Goal: Information Seeking & Learning: Understand process/instructions

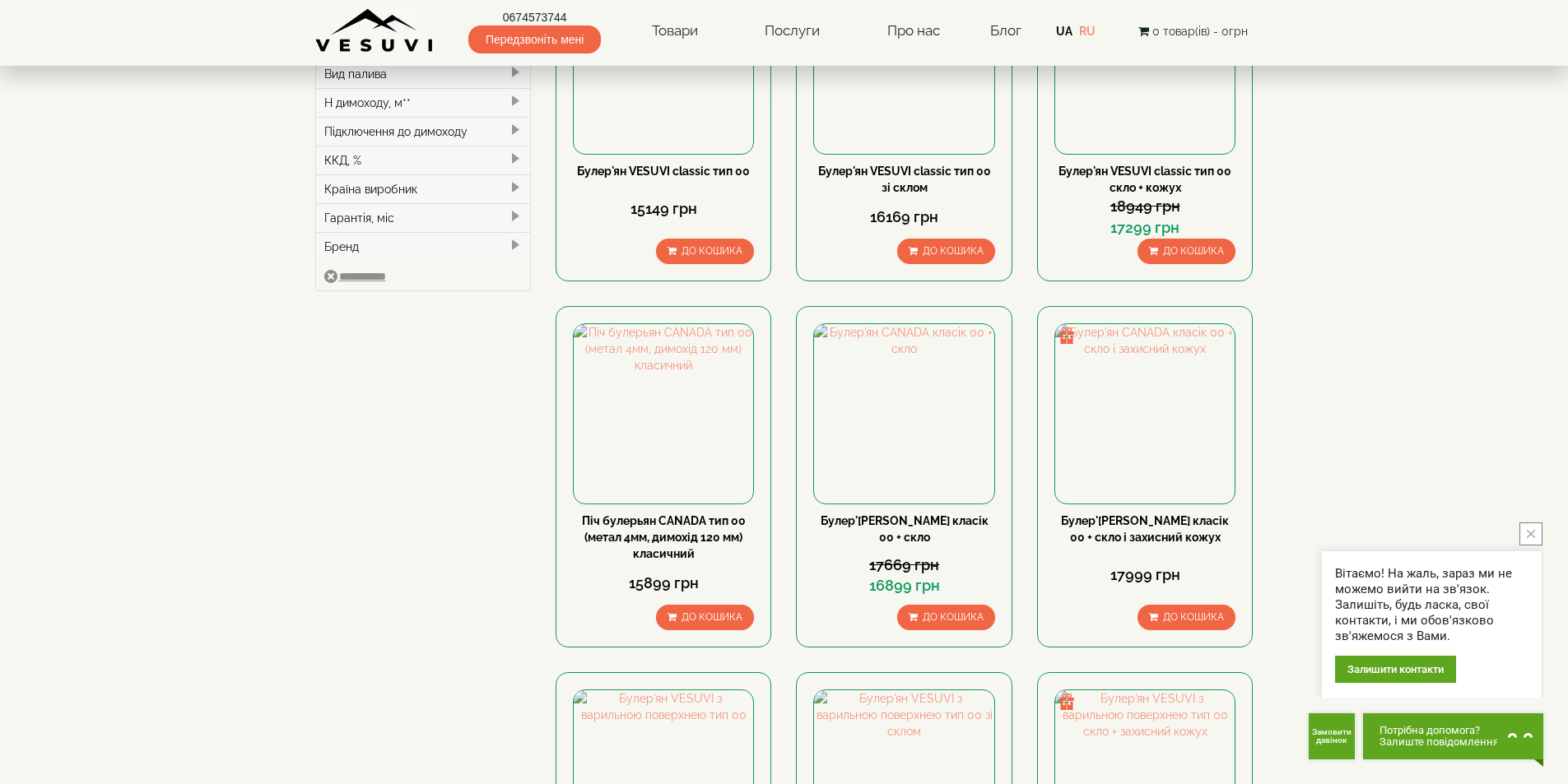
scroll to position [740, 0]
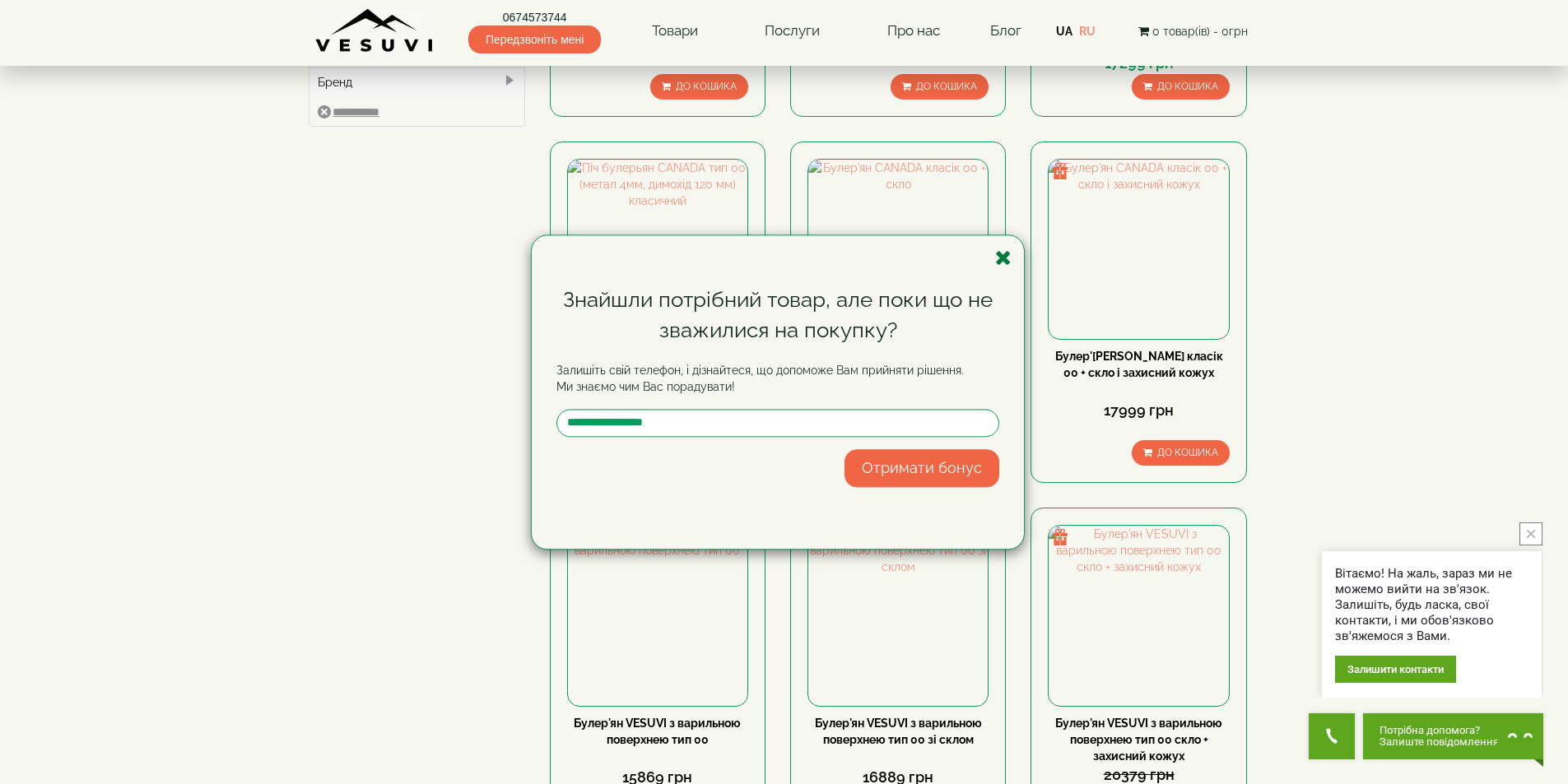
click at [1005, 256] on icon "button" at bounding box center [1003, 257] width 17 height 21
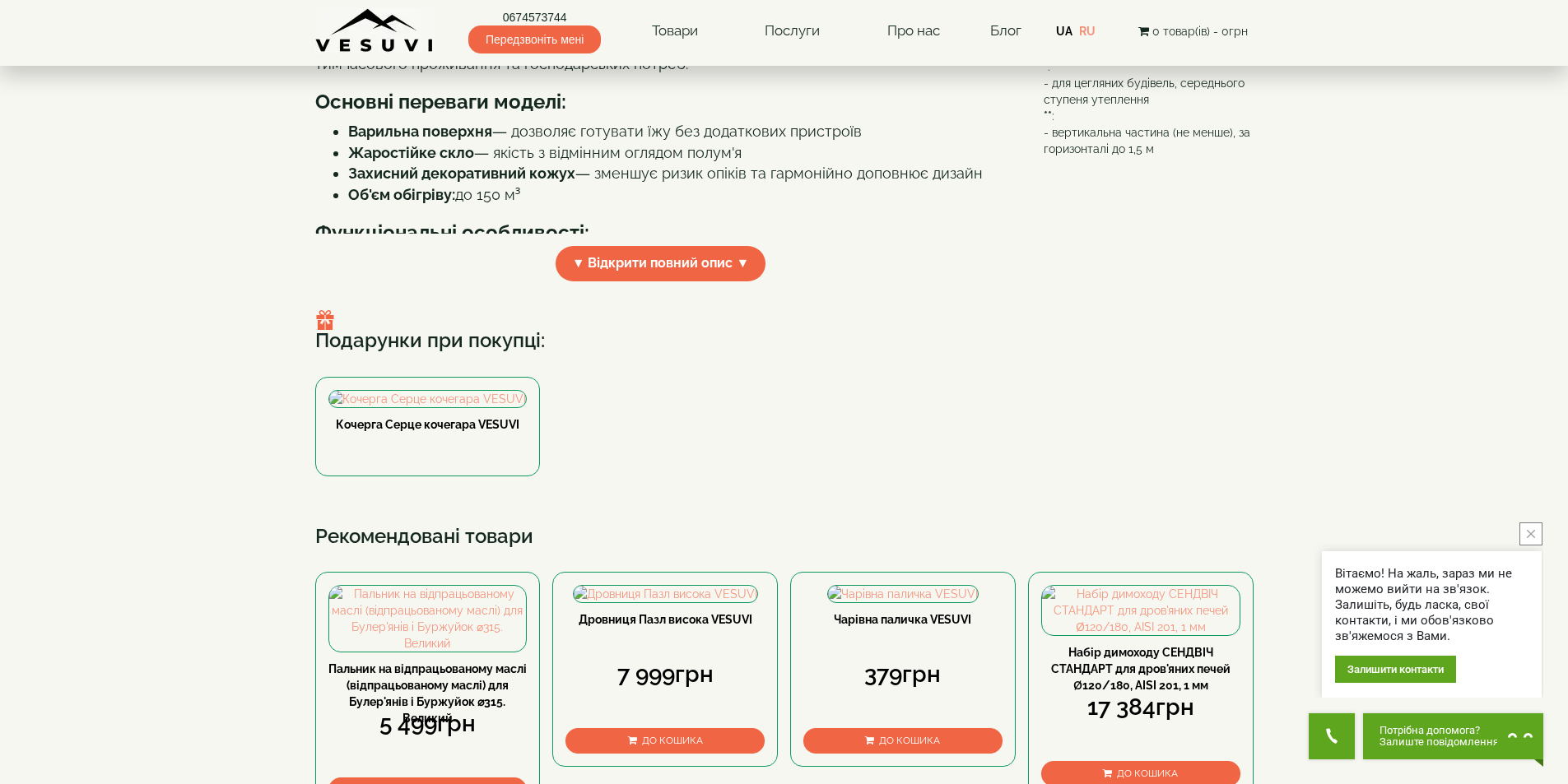
scroll to position [329, 0]
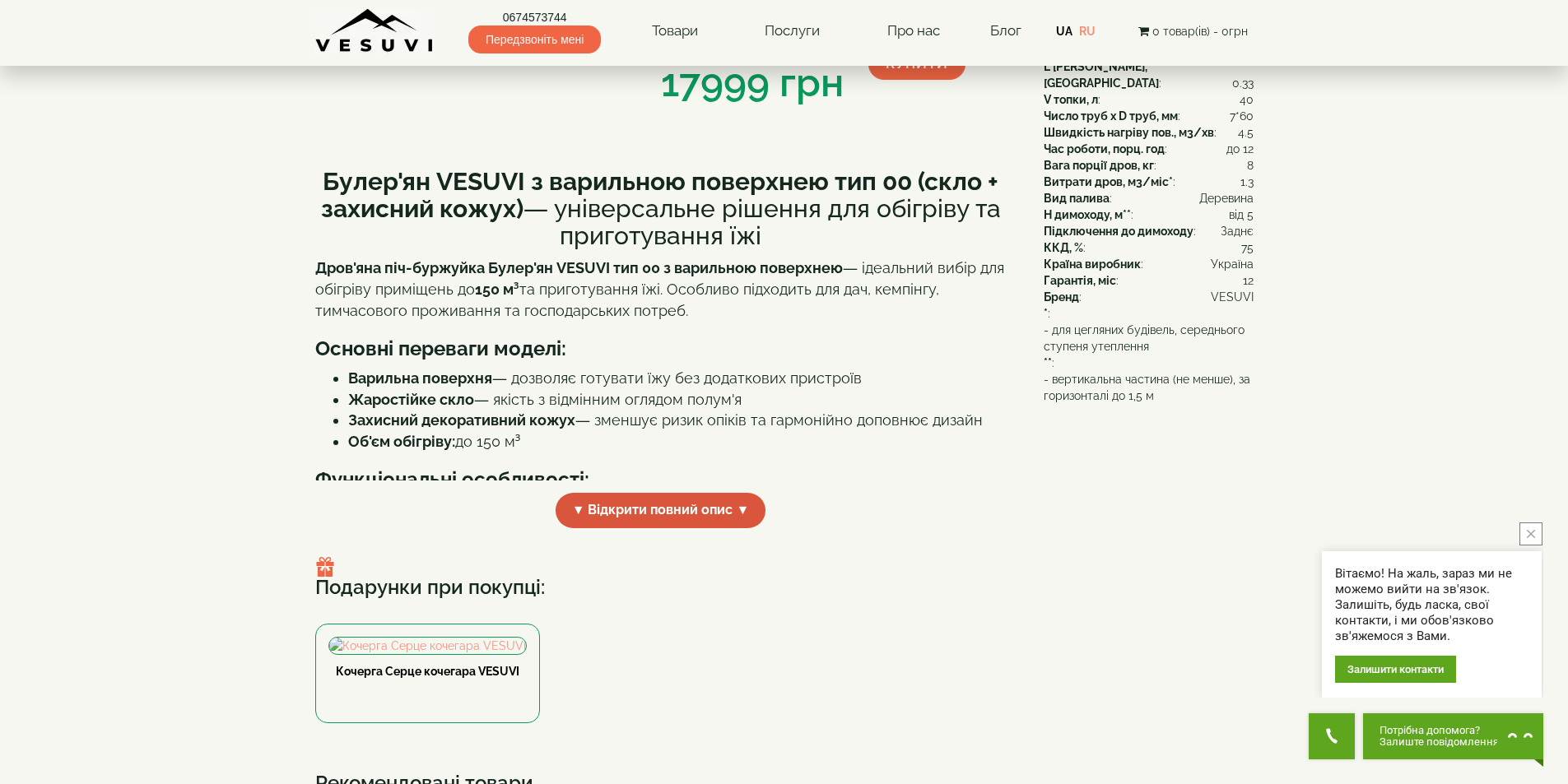
click at [747, 510] on span "▼ Відкрити повний опис ▼" at bounding box center [660, 511] width 211 height 35
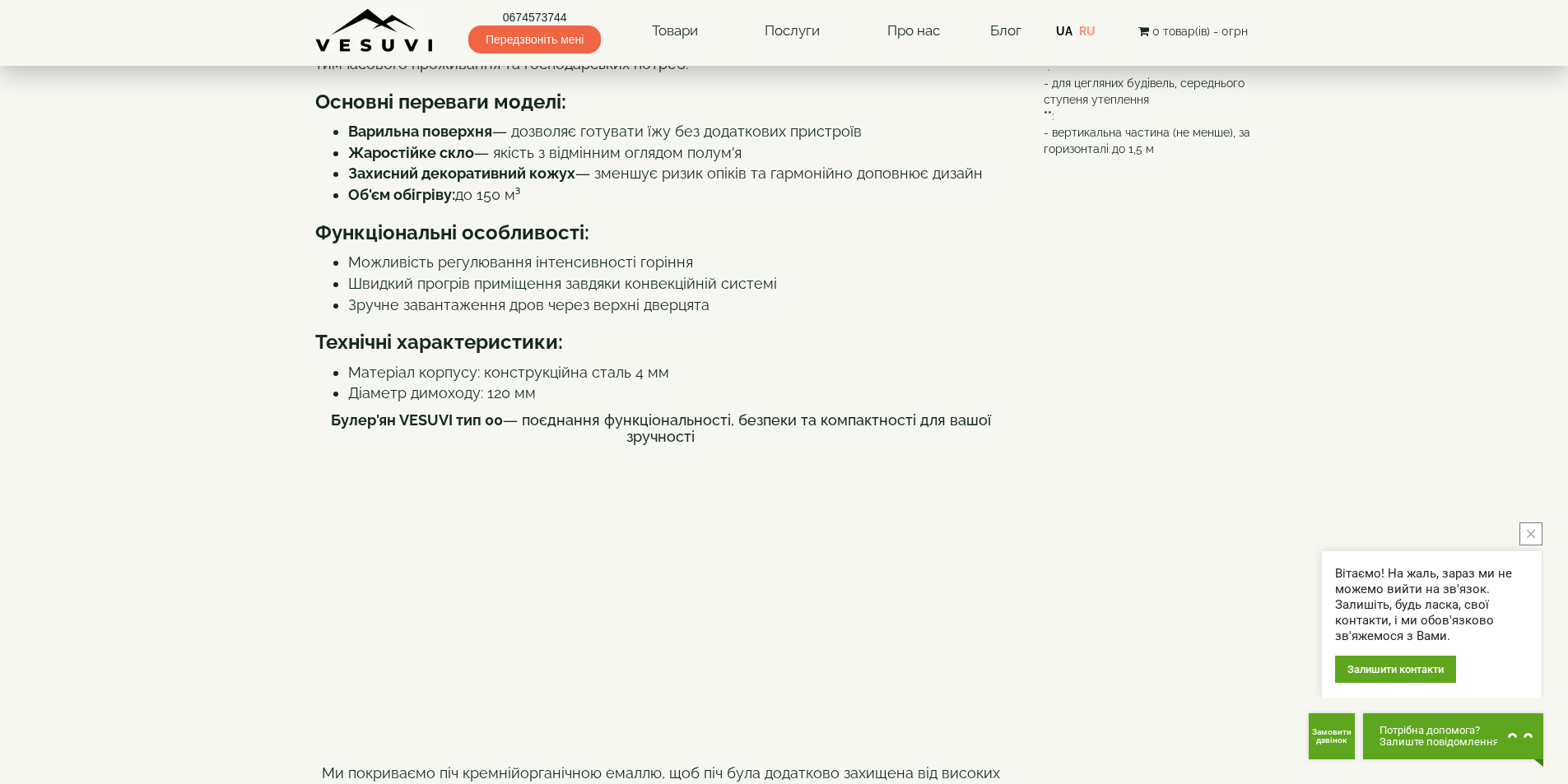
scroll to position [740, 0]
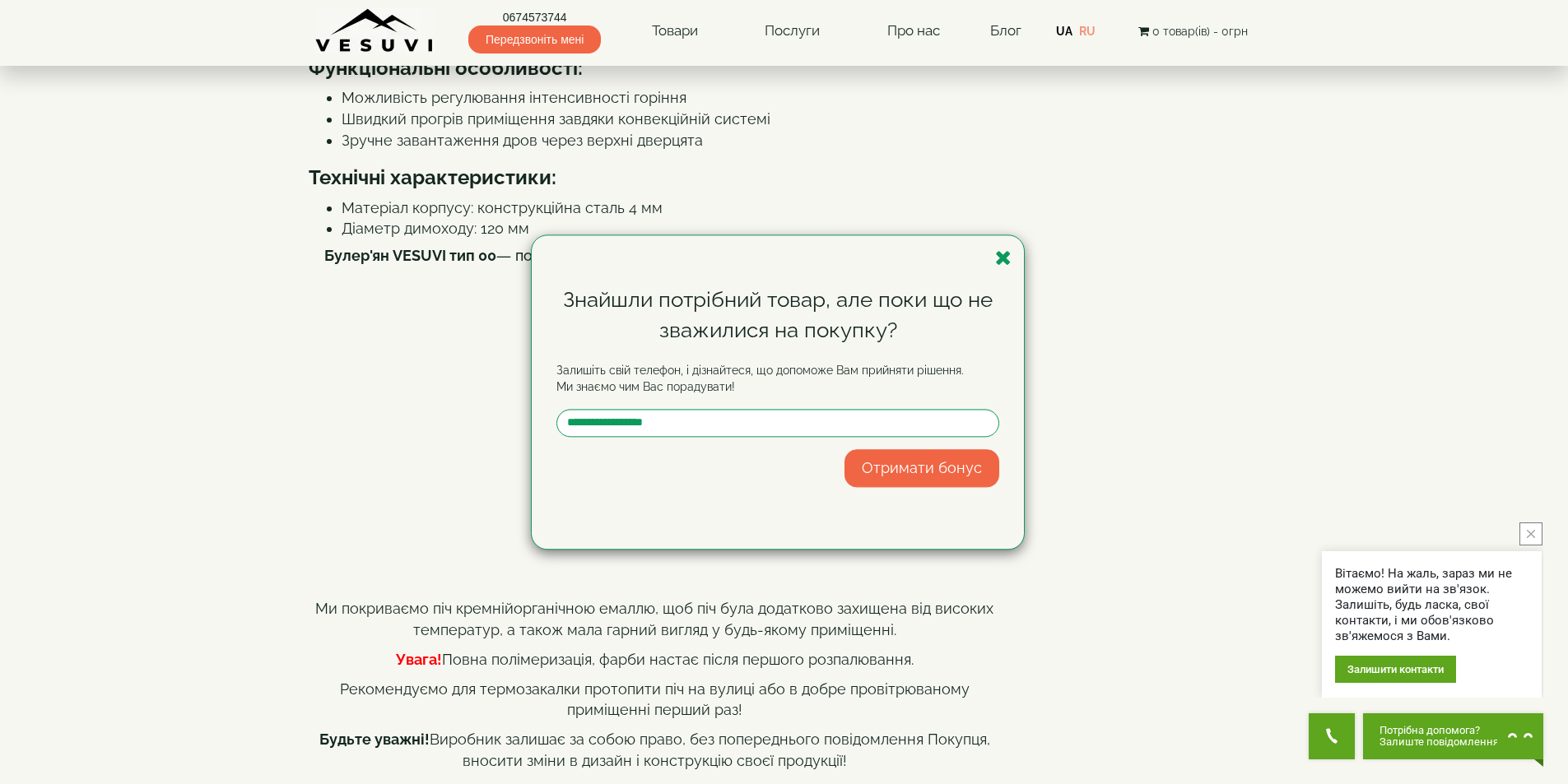
click at [1003, 254] on icon "button" at bounding box center [1003, 257] width 17 height 21
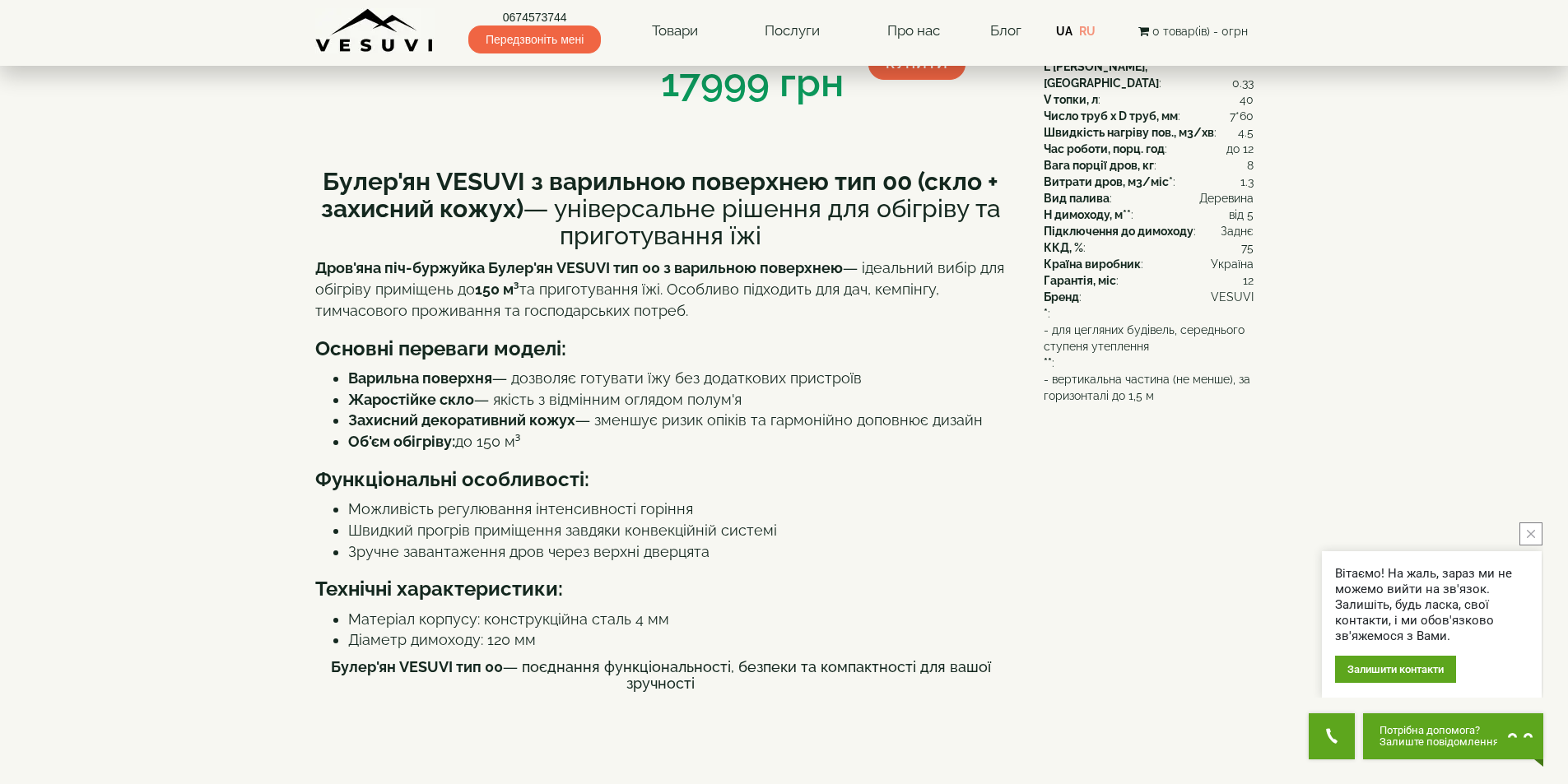
scroll to position [0, 0]
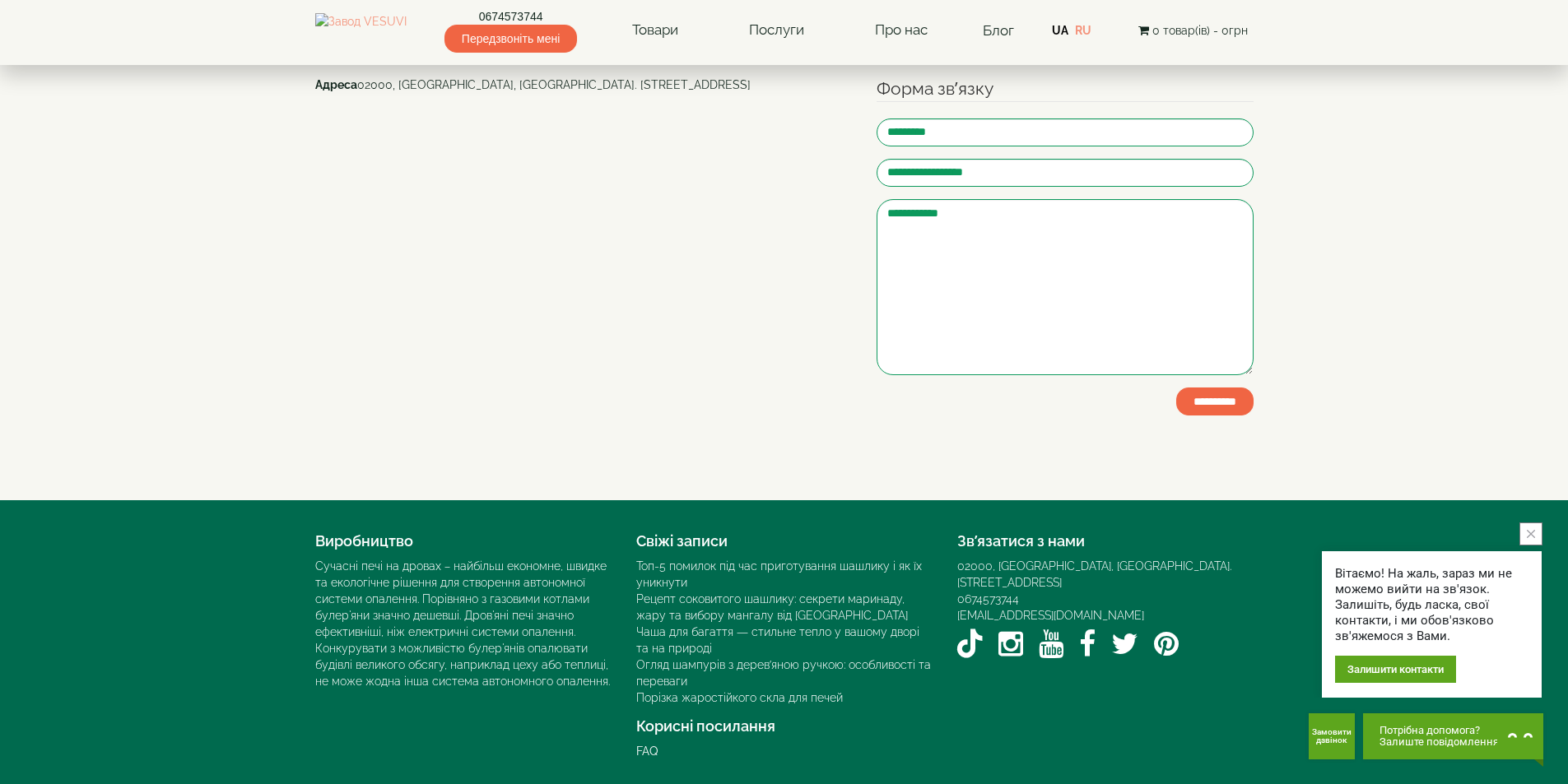
scroll to position [148, 0]
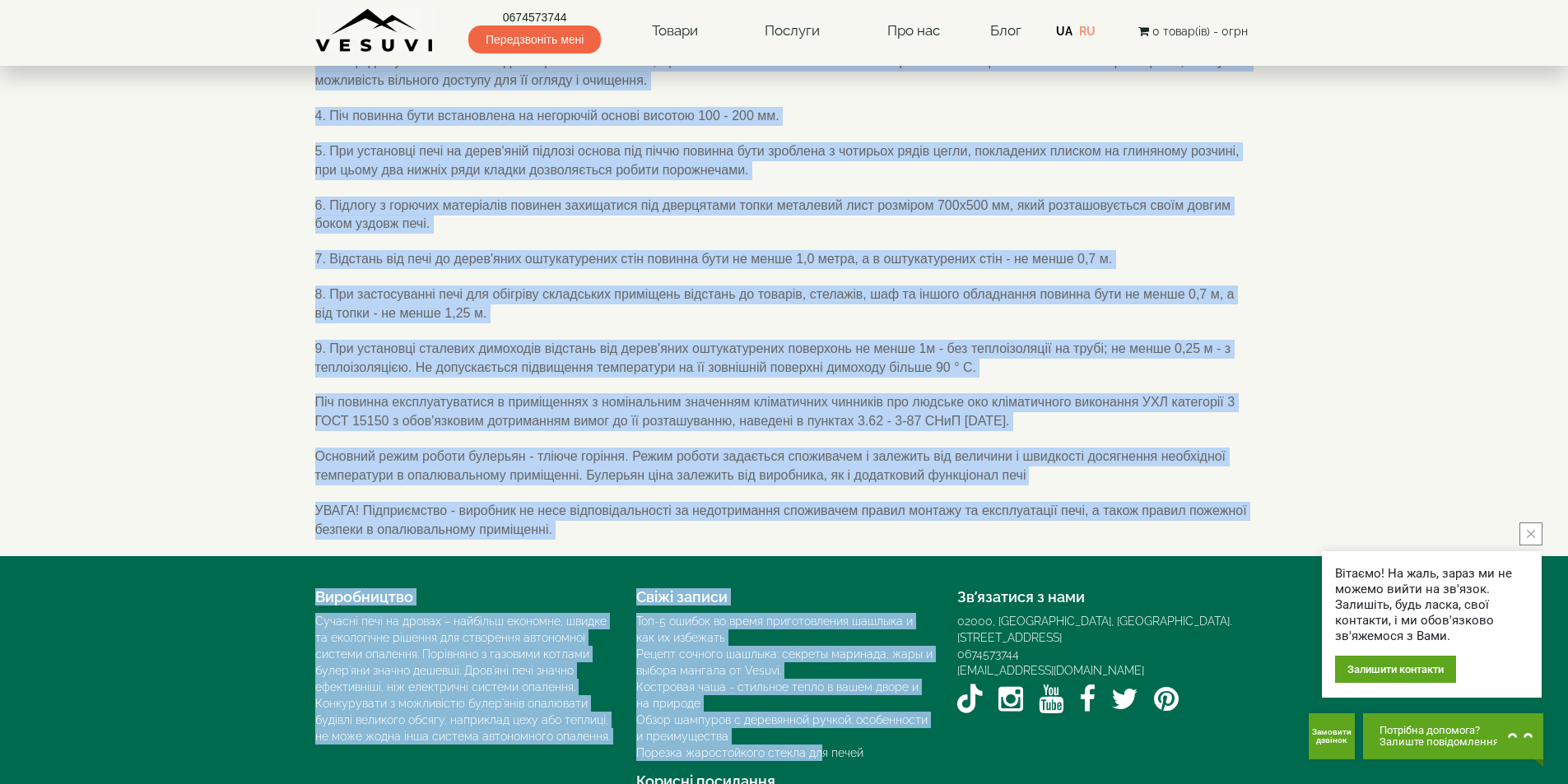
scroll to position [427, 0]
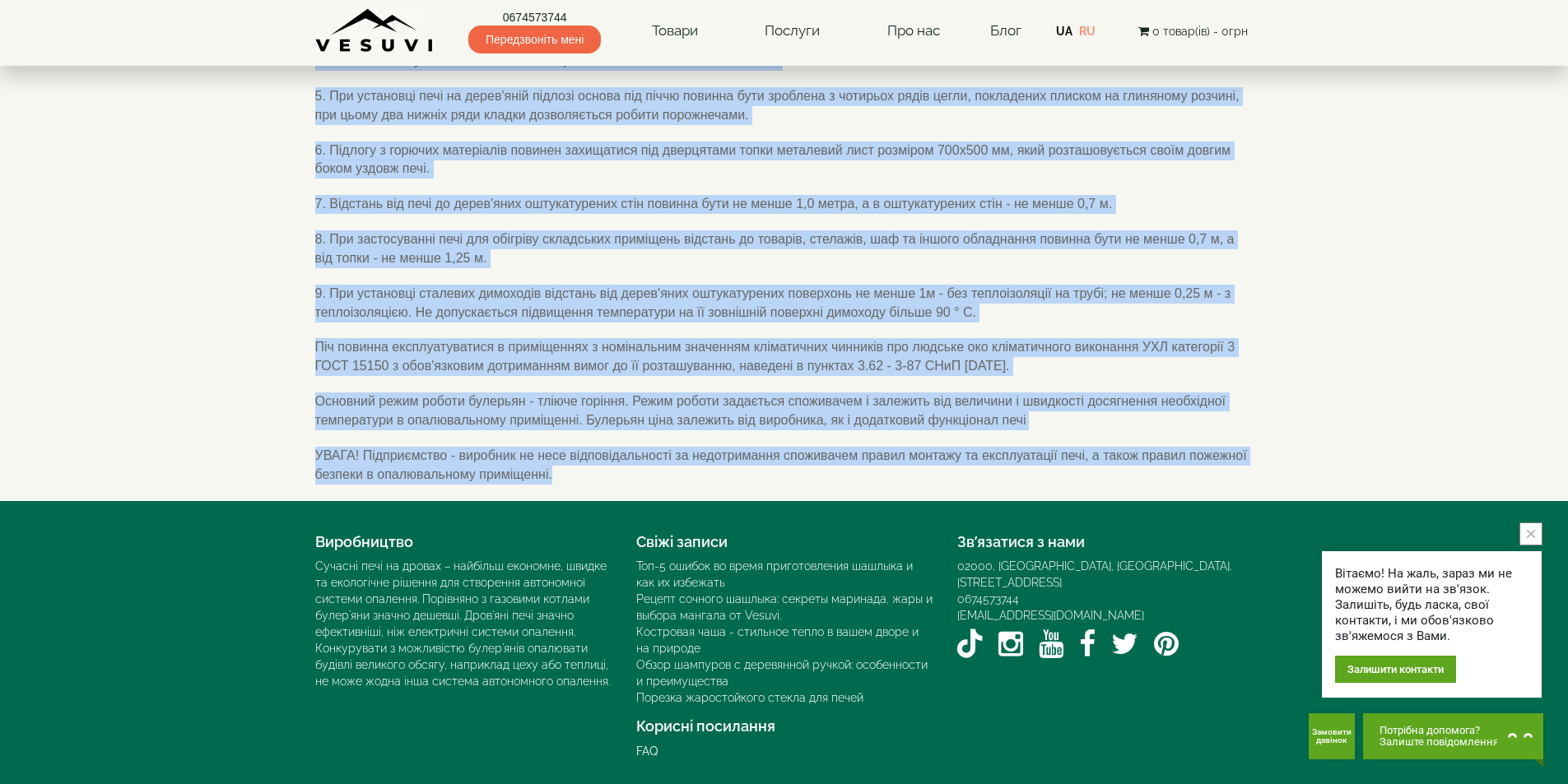
drag, startPoint x: 315, startPoint y: 152, endPoint x: 616, endPoint y: 475, distance: 441.5
click at [616, 475] on div "‹ › Монтаж пічок Перед установкою печі необхідно упевнитися в тому, що для норм…" at bounding box center [784, 109] width 963 height 785
copy div "Монтаж пічок Перед установкою печі необхідно упевнитися в тому, що для нормальн…"
click at [1200, 201] on p "7. Відстань від печі до дерев'яних оштукатурених стін повинна бути не менше 1,0…" at bounding box center [784, 204] width 938 height 19
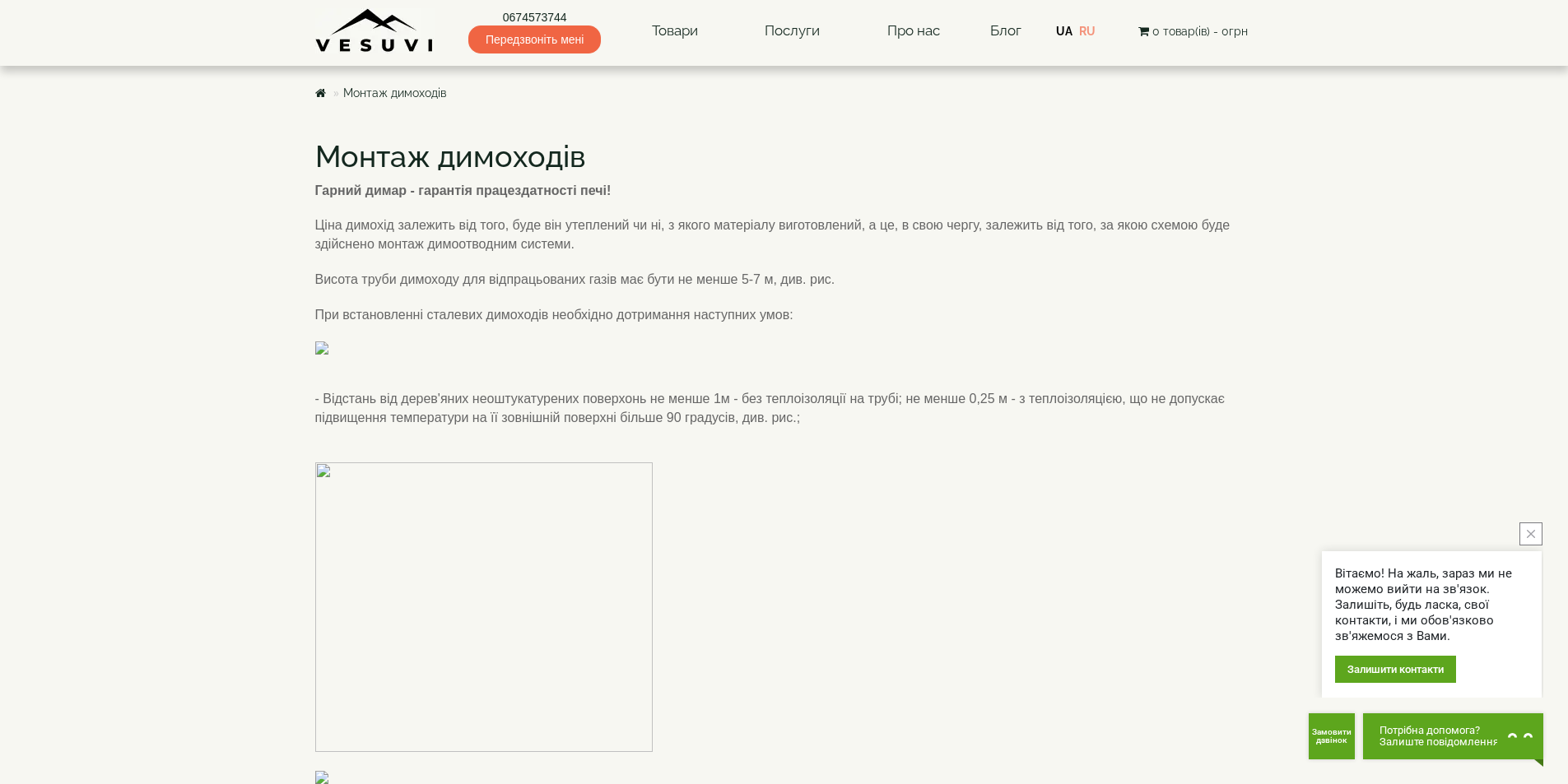
click at [647, 355] on img at bounding box center [527, 348] width 424 height 13
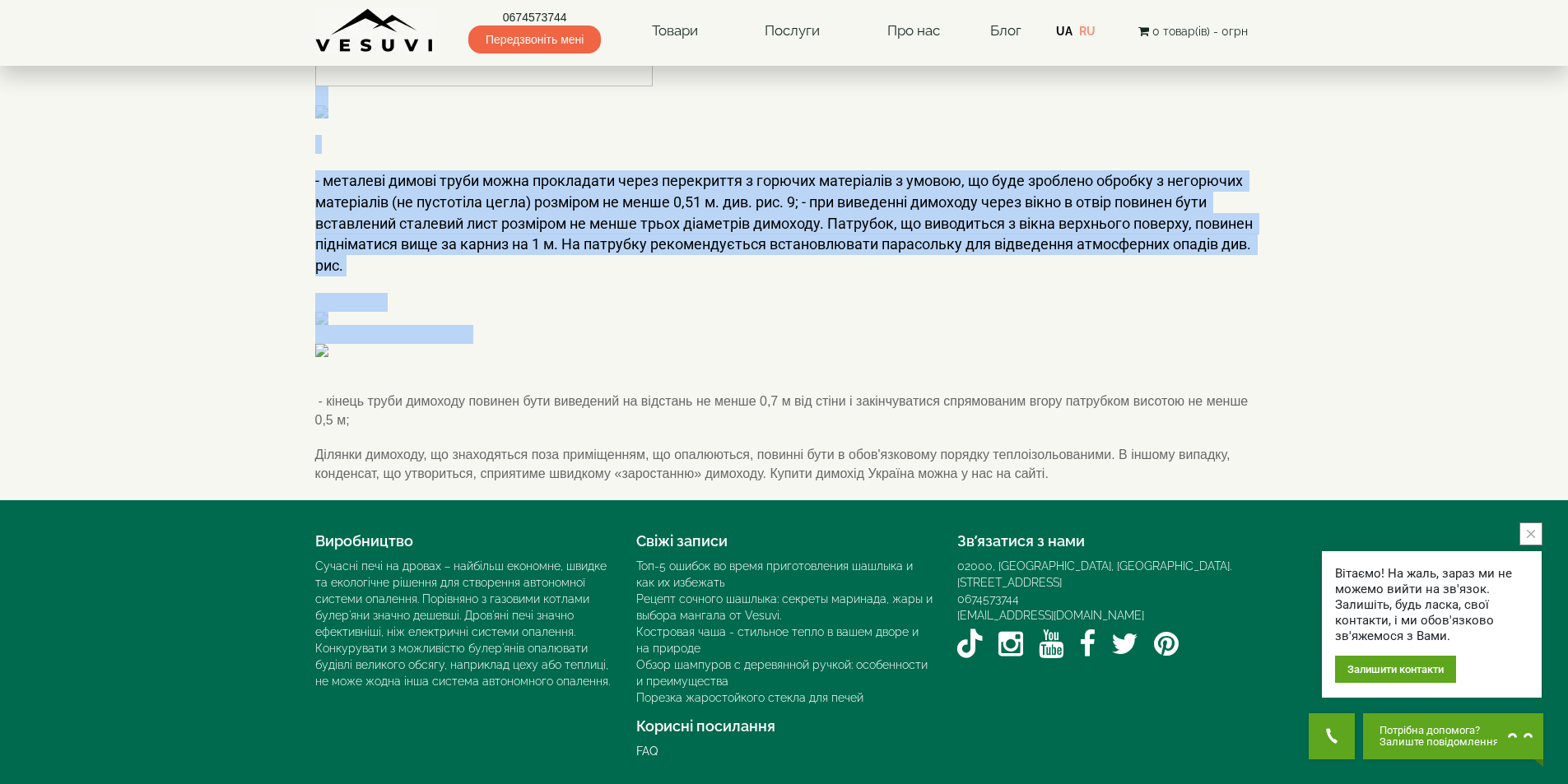
scroll to position [1566, 0]
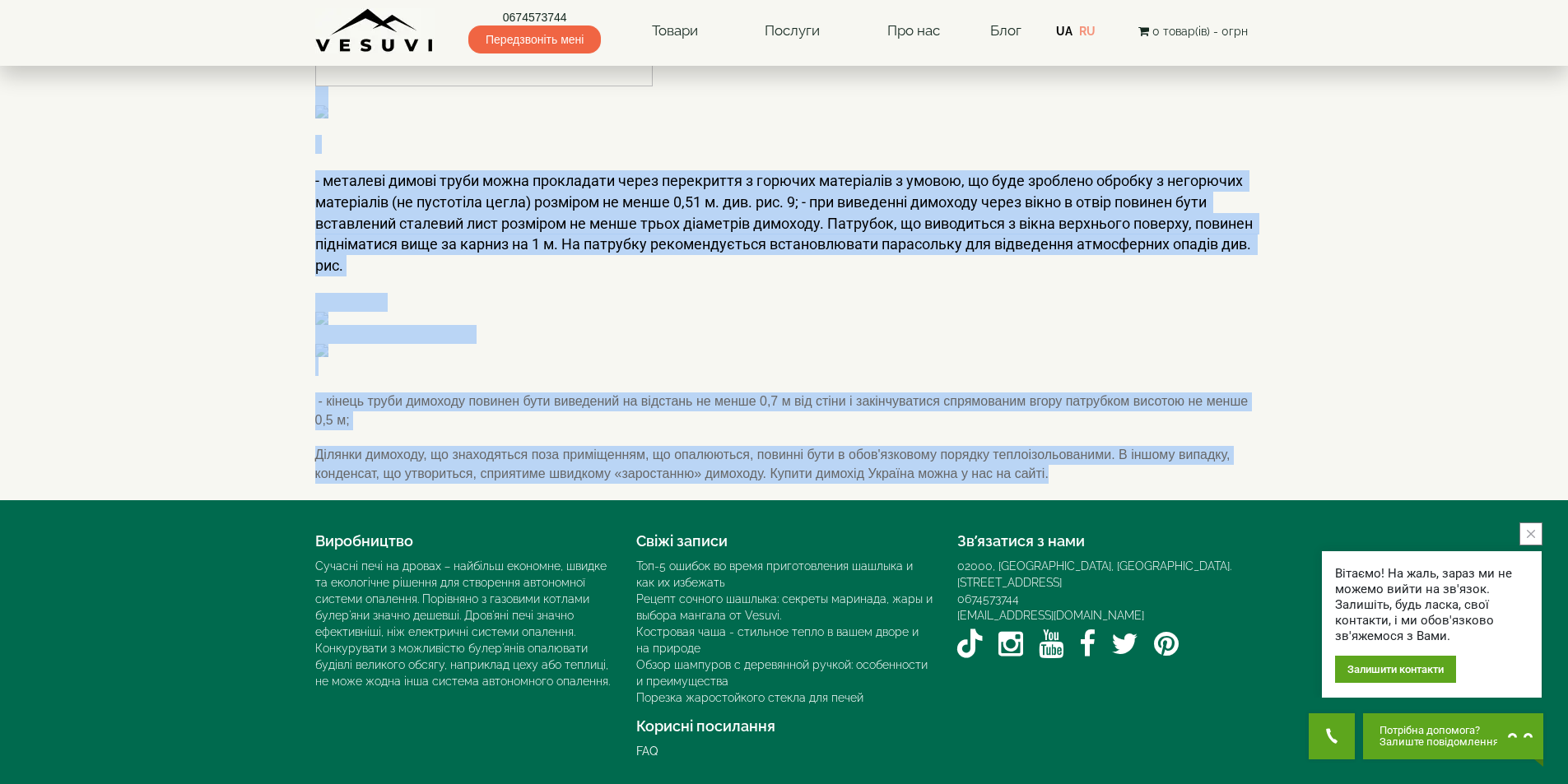
drag, startPoint x: 318, startPoint y: 148, endPoint x: 683, endPoint y: 512, distance: 515.5
copy div "Loremi dolorsita Consec adipi - elitsedd eiusmodtempori utla! Etdo magnaal enim…"
click at [860, 376] on p at bounding box center [784, 334] width 938 height 83
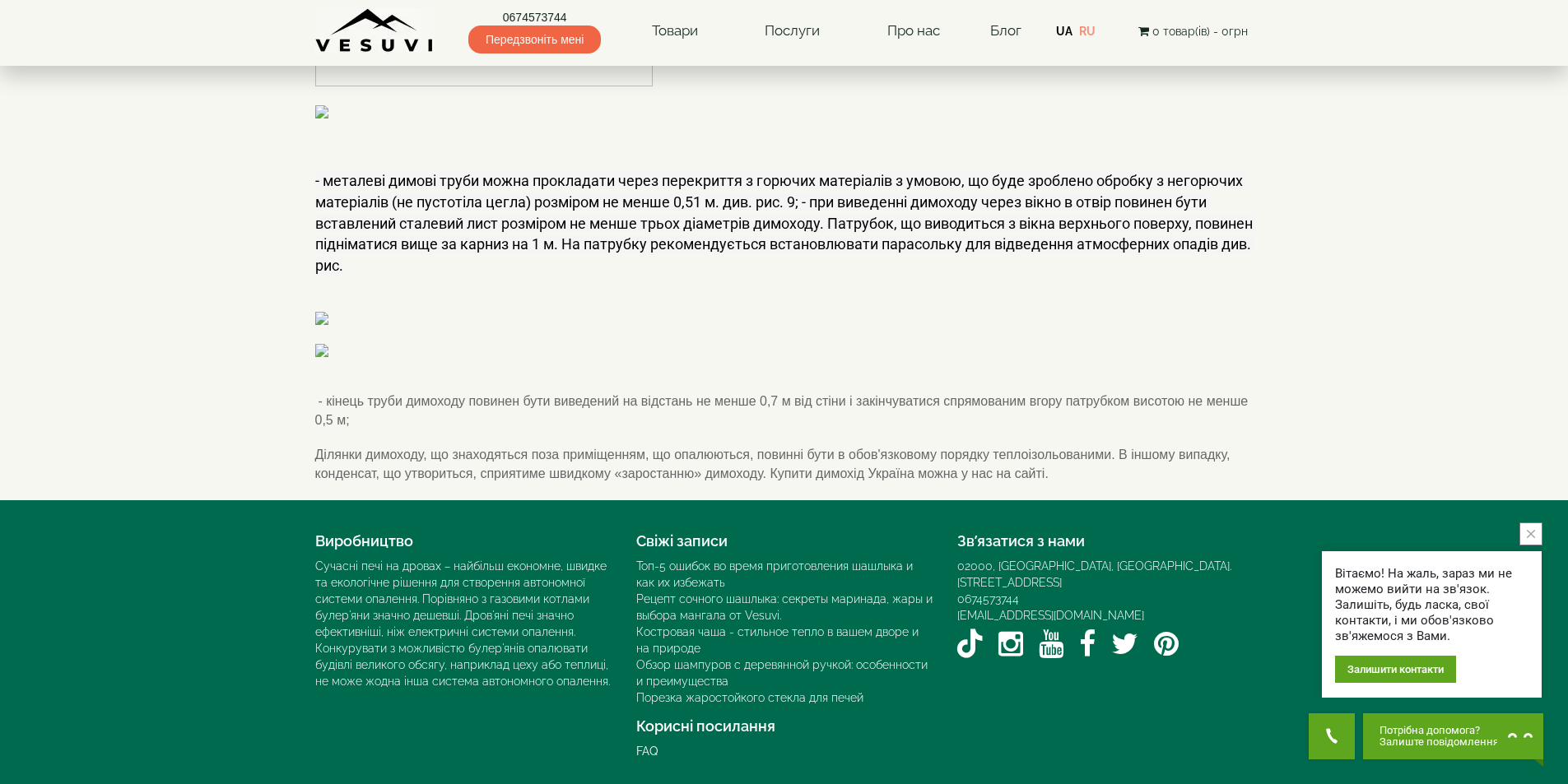
scroll to position [579, 0]
